Goal: Transaction & Acquisition: Purchase product/service

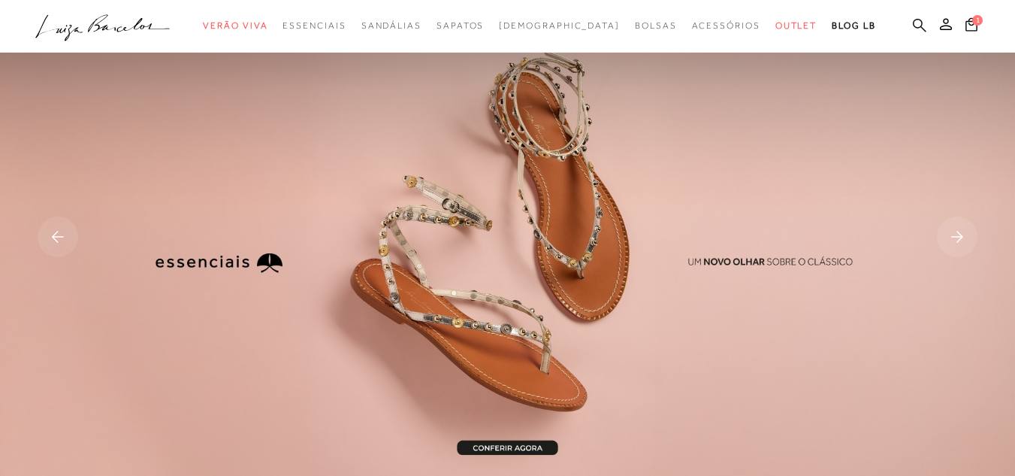
drag, startPoint x: 892, startPoint y: 23, endPoint x: 894, endPoint y: 30, distance: 7.8
click at [913, 23] on icon at bounding box center [920, 25] width 14 height 14
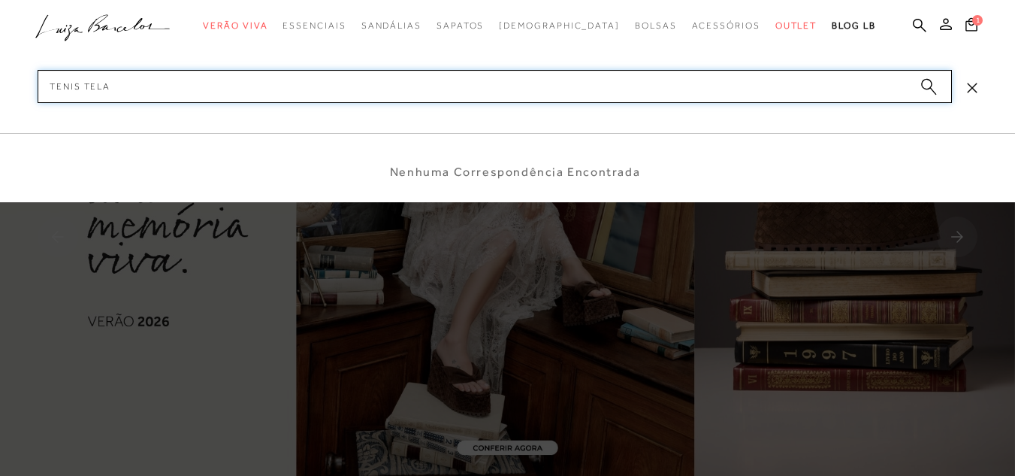
type input "tenis tela"
click at [923, 89] on icon "submit" at bounding box center [929, 86] width 17 height 17
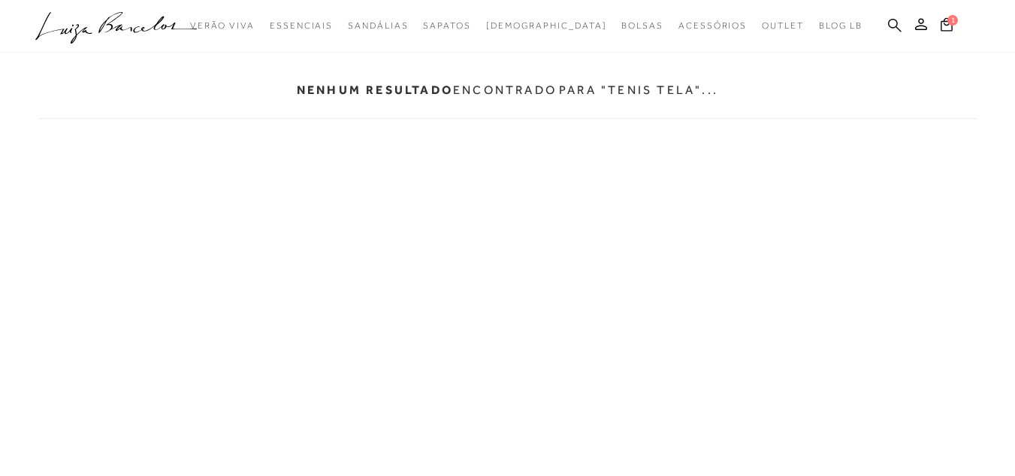
click at [894, 24] on icon at bounding box center [895, 25] width 14 height 14
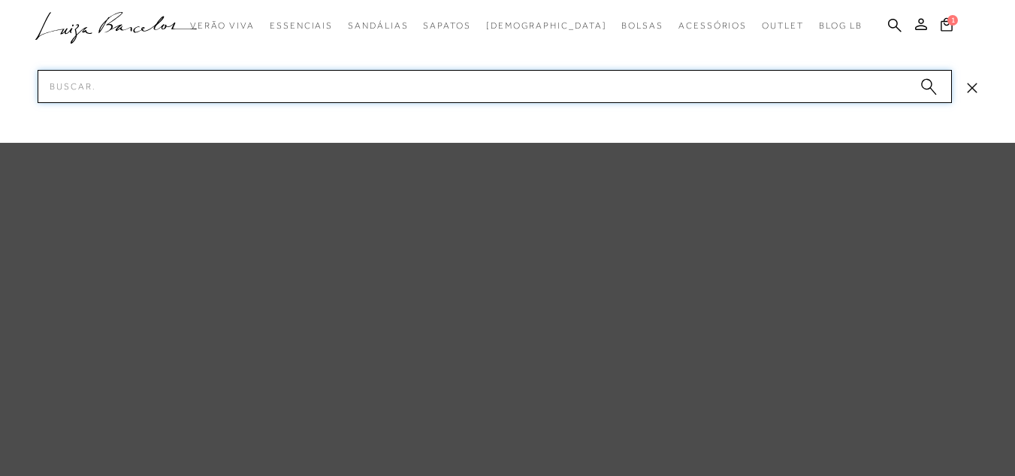
click at [304, 92] on input "Pesquisar" at bounding box center [495, 86] width 915 height 33
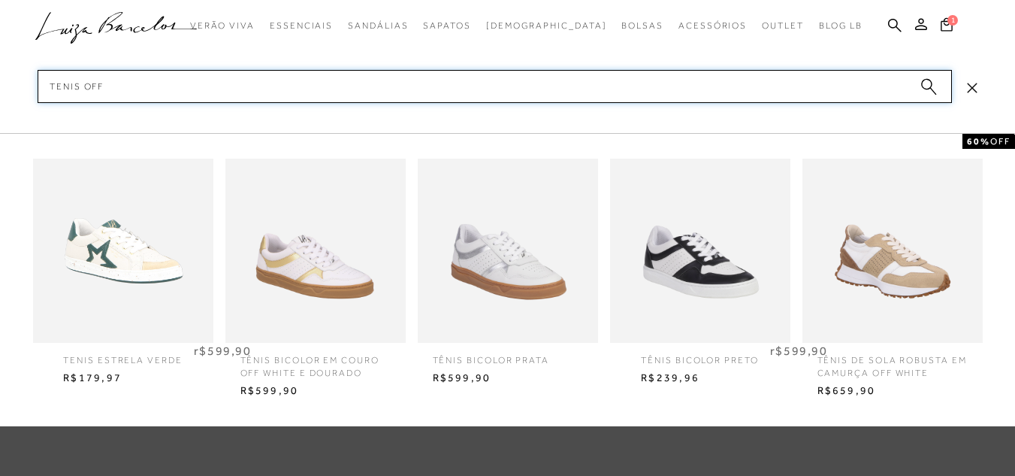
type input "tenis off"
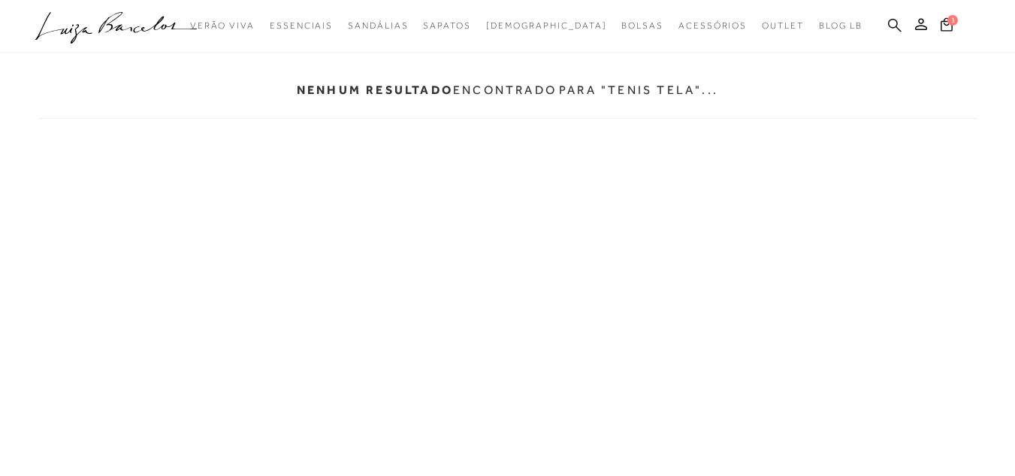
click at [897, 26] on icon at bounding box center [895, 25] width 14 height 14
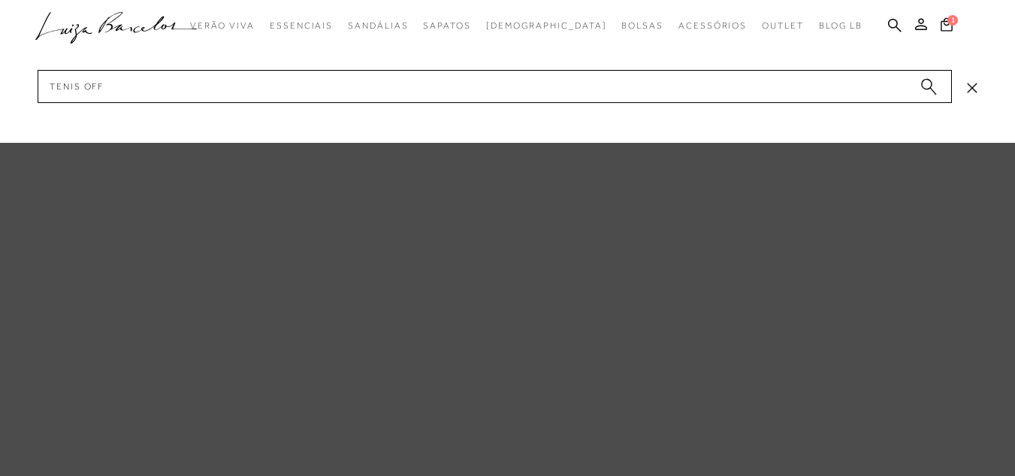
click at [936, 87] on icon "submit" at bounding box center [929, 86] width 17 height 17
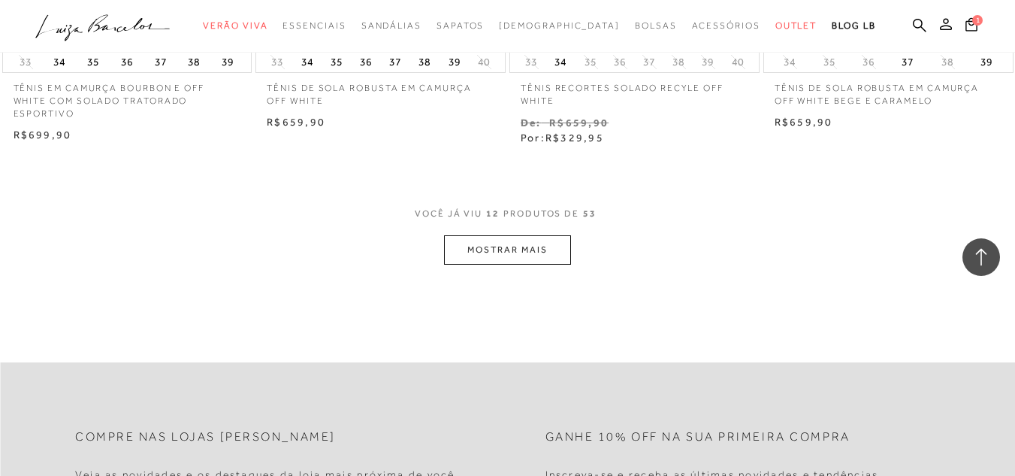
scroll to position [1578, 0]
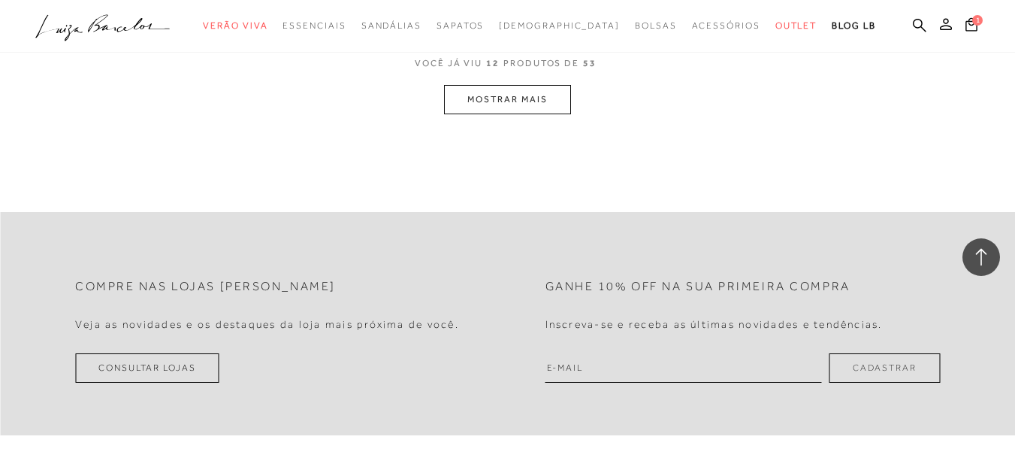
click at [534, 98] on button "MOSTRAR MAIS" at bounding box center [507, 99] width 126 height 29
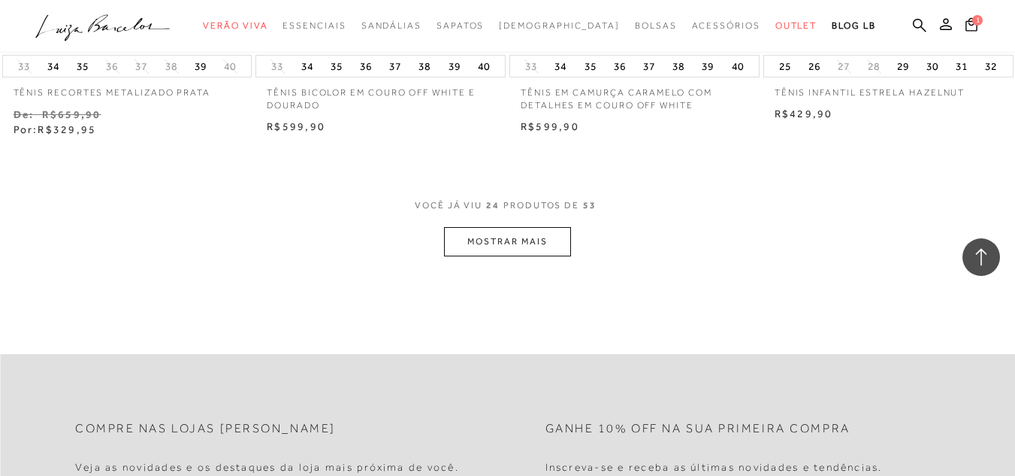
scroll to position [3016, 0]
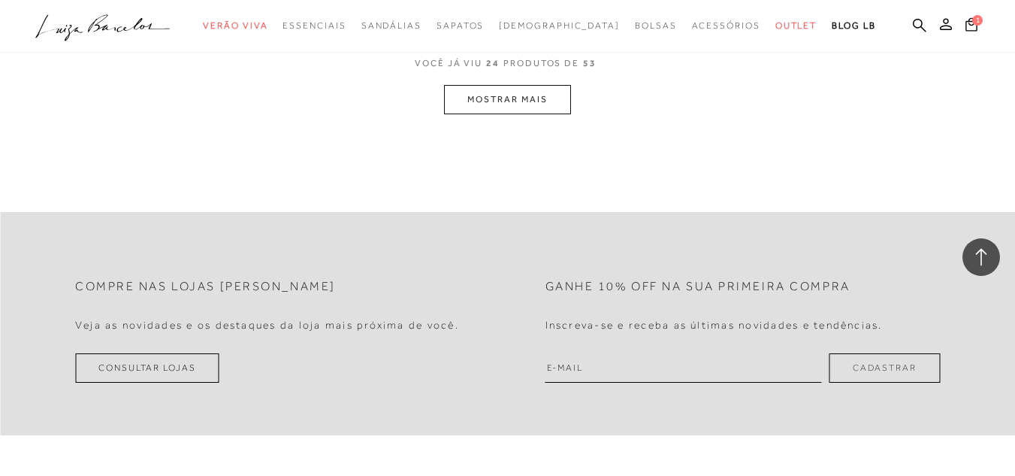
click at [503, 100] on button "MOSTRAR MAIS" at bounding box center [507, 99] width 126 height 29
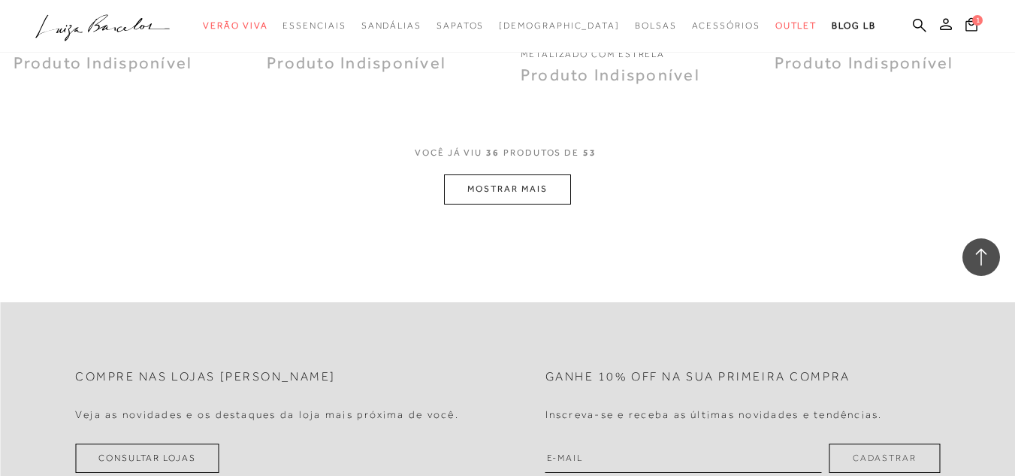
scroll to position [4380, 0]
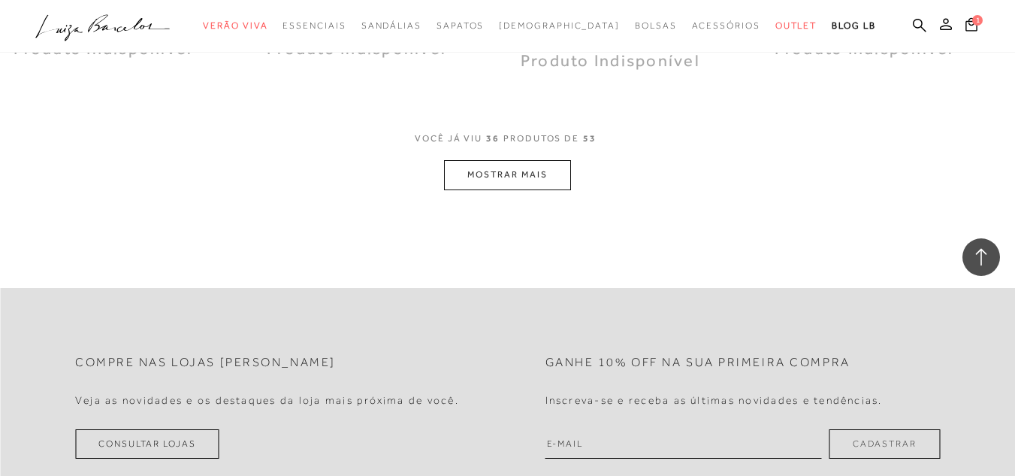
click at [500, 176] on button "MOSTRAR MAIS" at bounding box center [507, 174] width 126 height 29
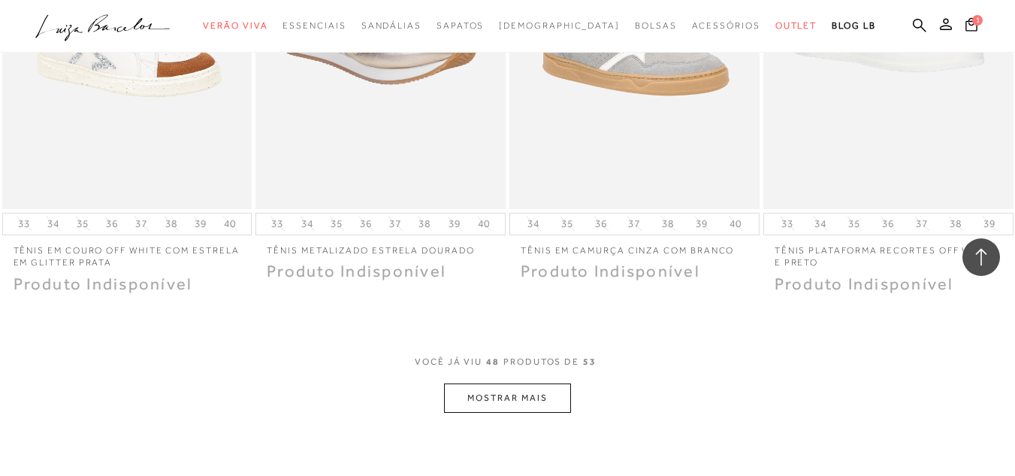
scroll to position [5733, 0]
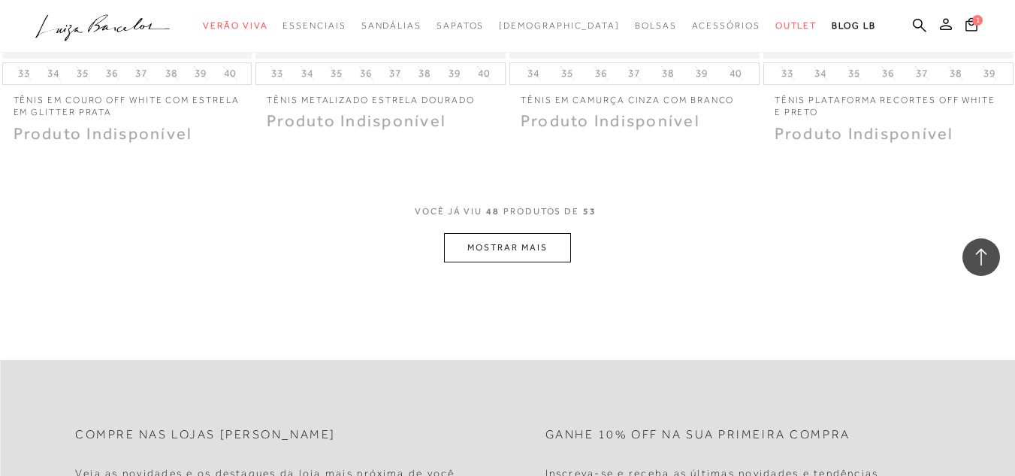
click at [497, 246] on button "MOSTRAR MAIS" at bounding box center [507, 247] width 126 height 29
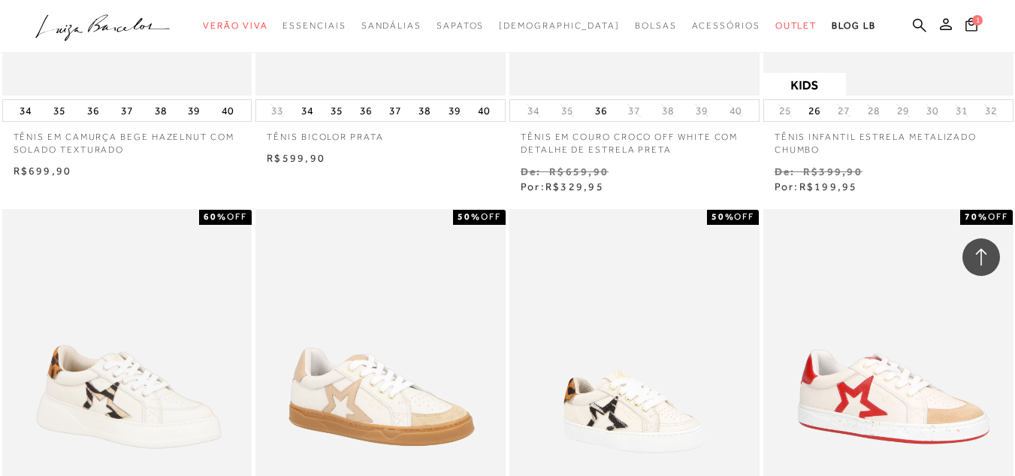
scroll to position [3253, 0]
